Goal: Information Seeking & Learning: Learn about a topic

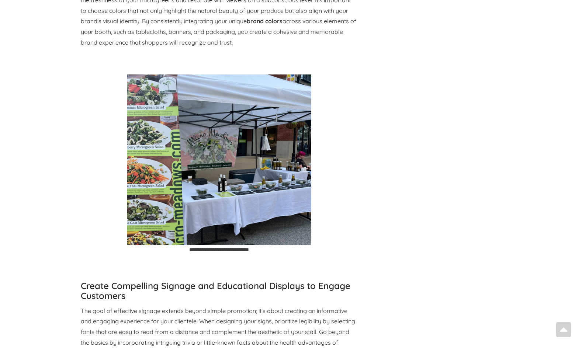
select select "Language Translate Widget"
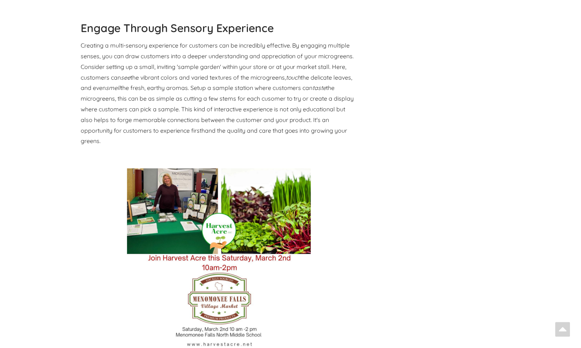
scroll to position [1186, 0]
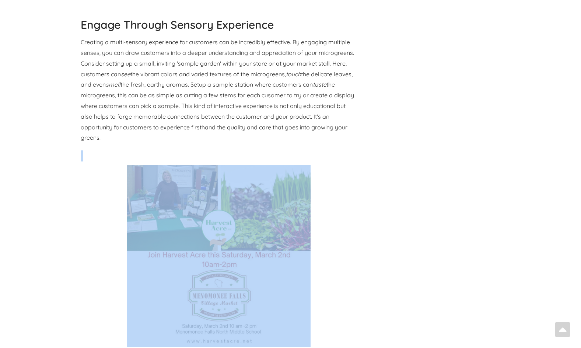
drag, startPoint x: 580, startPoint y: 151, endPoint x: 574, endPoint y: 182, distance: 32.1
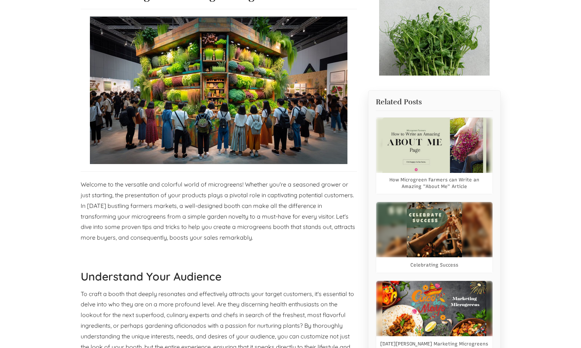
scroll to position [153, 0]
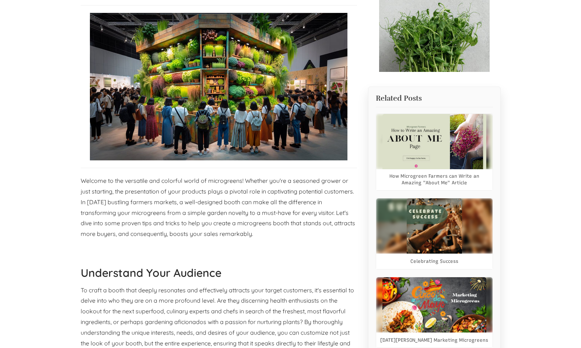
click at [406, 144] on img at bounding box center [435, 141] width 104 height 55
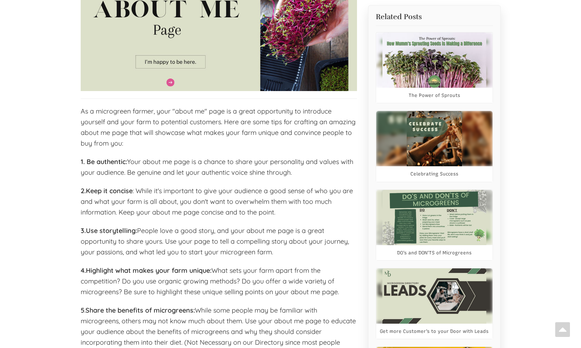
select select "Language Translate Widget"
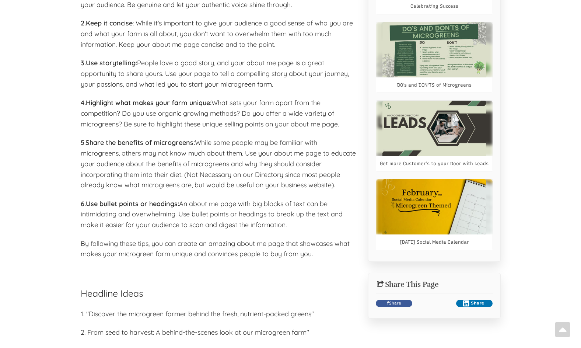
scroll to position [414, 0]
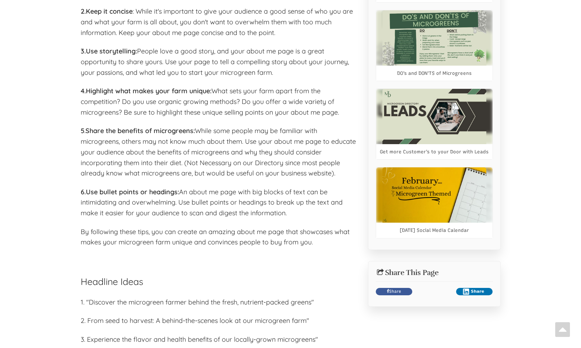
drag, startPoint x: 583, startPoint y: 39, endPoint x: 575, endPoint y: 103, distance: 64.3
click at [429, 52] on img at bounding box center [435, 37] width 104 height 55
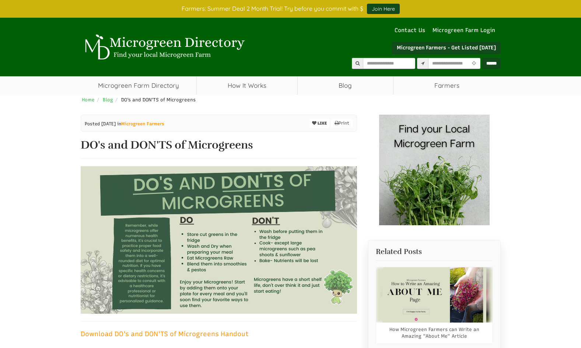
select select "Language Translate Widget"
